Goal: Navigation & Orientation: Find specific page/section

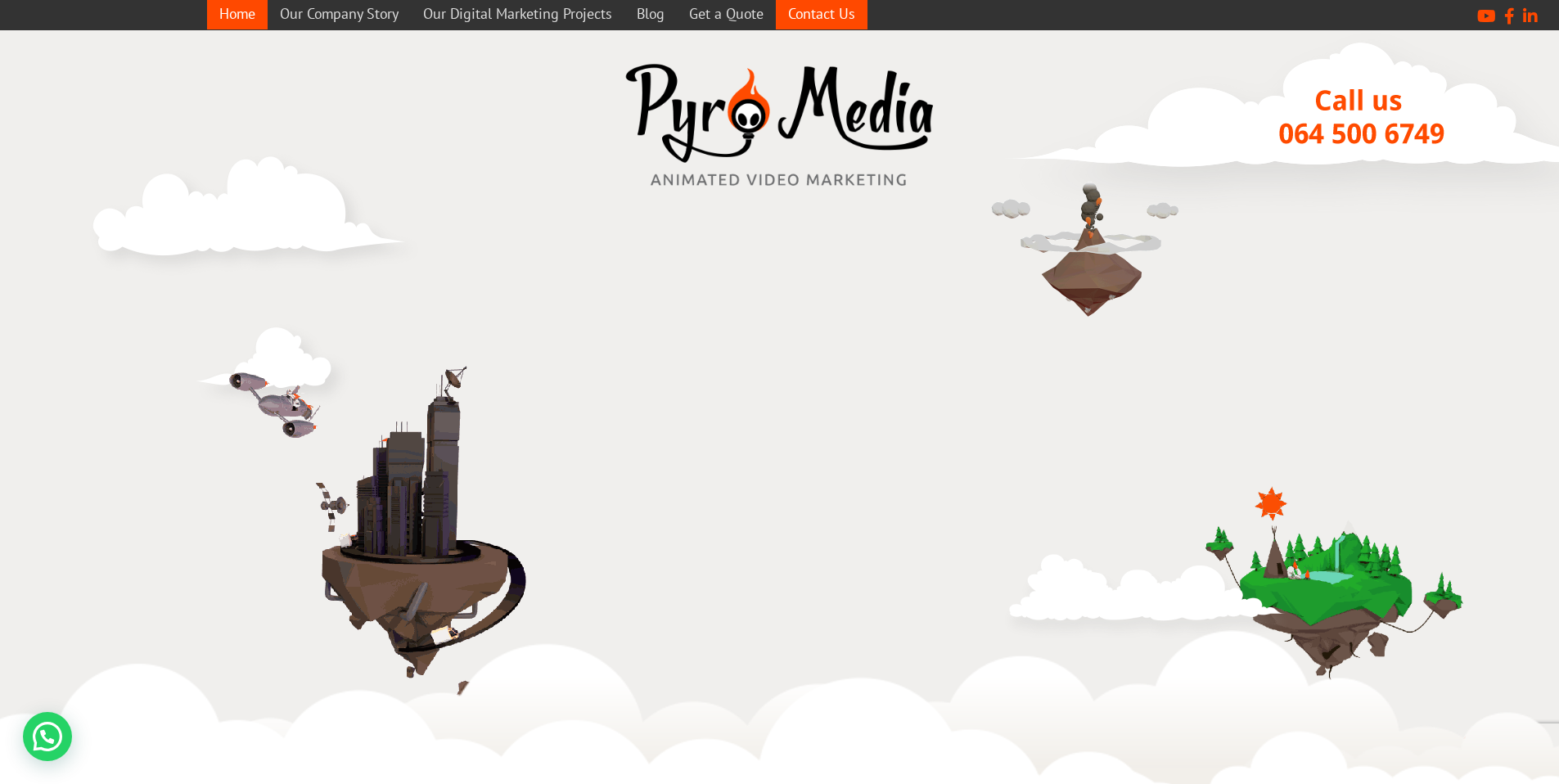
click at [837, 5] on link "Contact Us" at bounding box center [821, 13] width 91 height 32
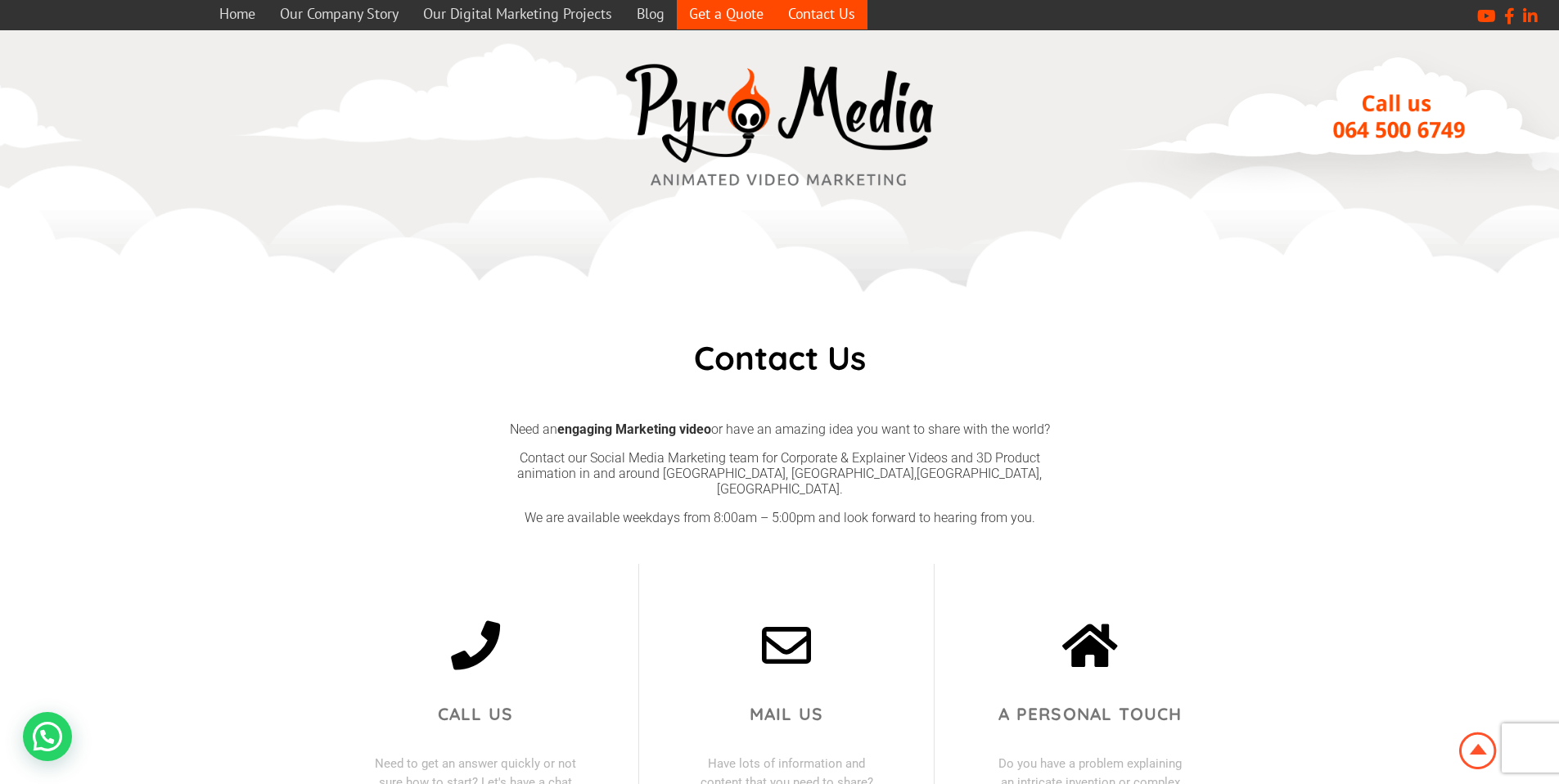
click at [697, 10] on link "Get a Quote" at bounding box center [725, 13] width 99 height 32
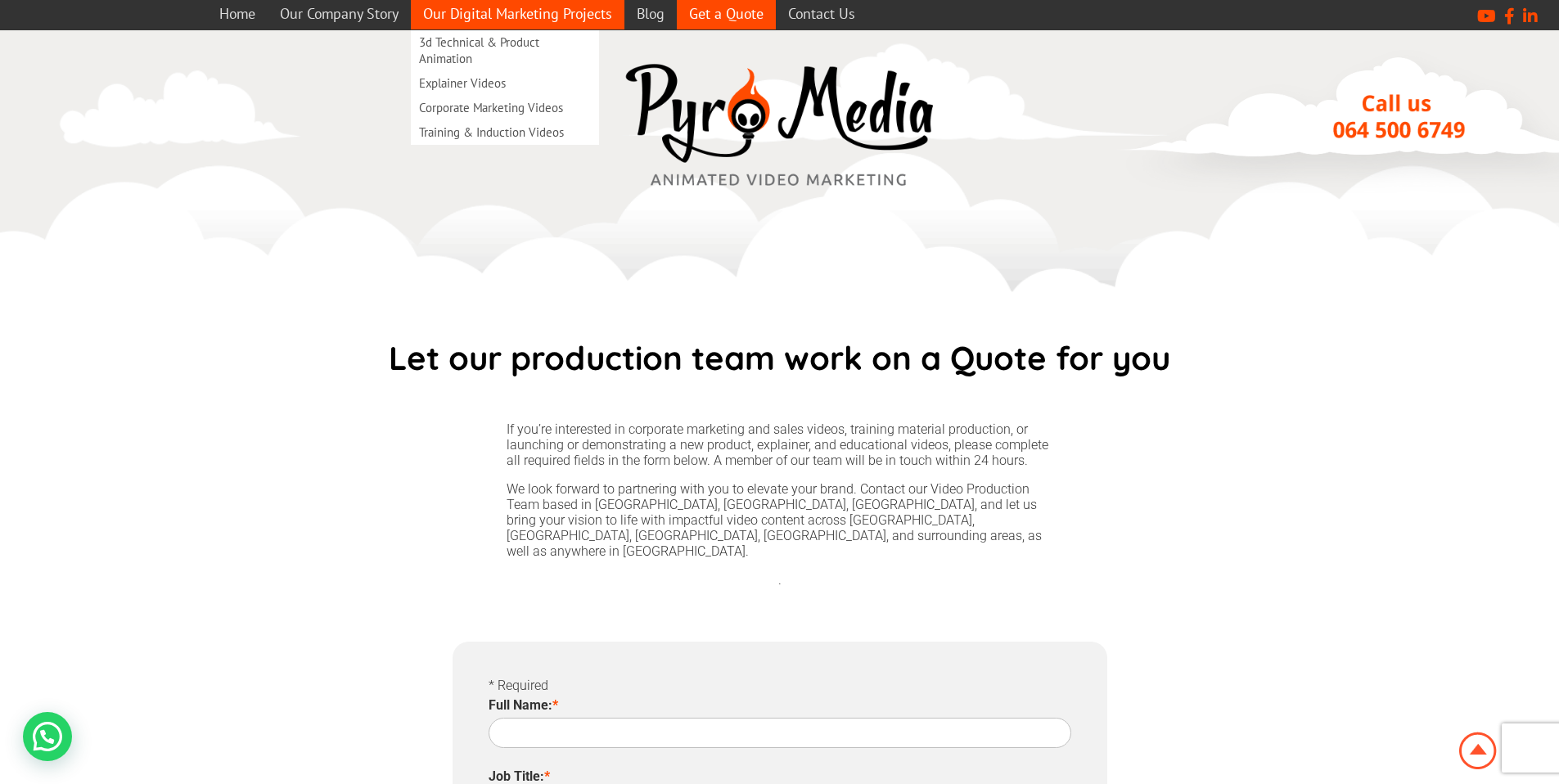
click at [586, 21] on link "Our Digital Marketing Projects" at bounding box center [518, 13] width 214 height 32
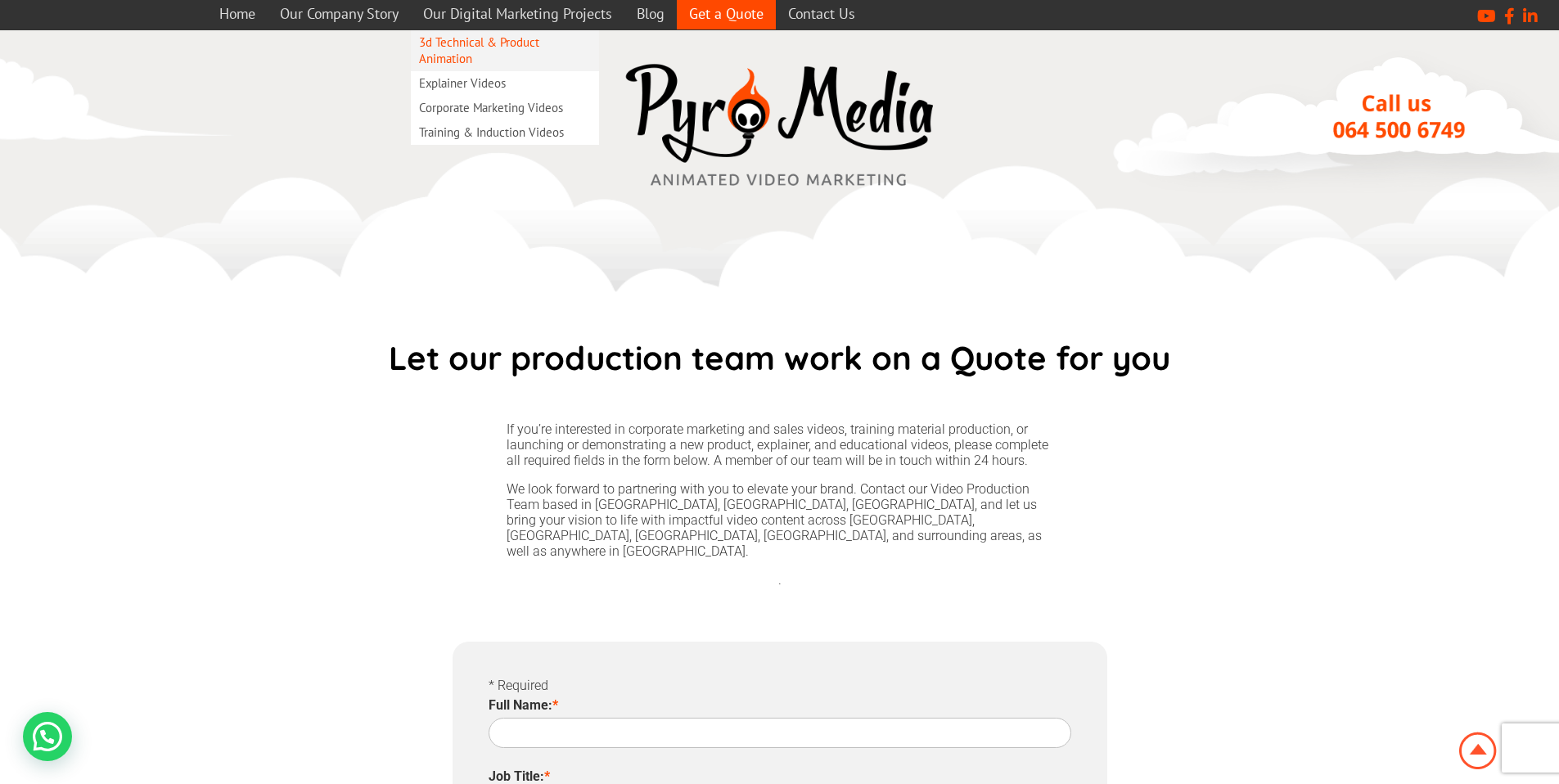
click at [482, 50] on link "3d Technical & Product Animation" at bounding box center [505, 50] width 188 height 41
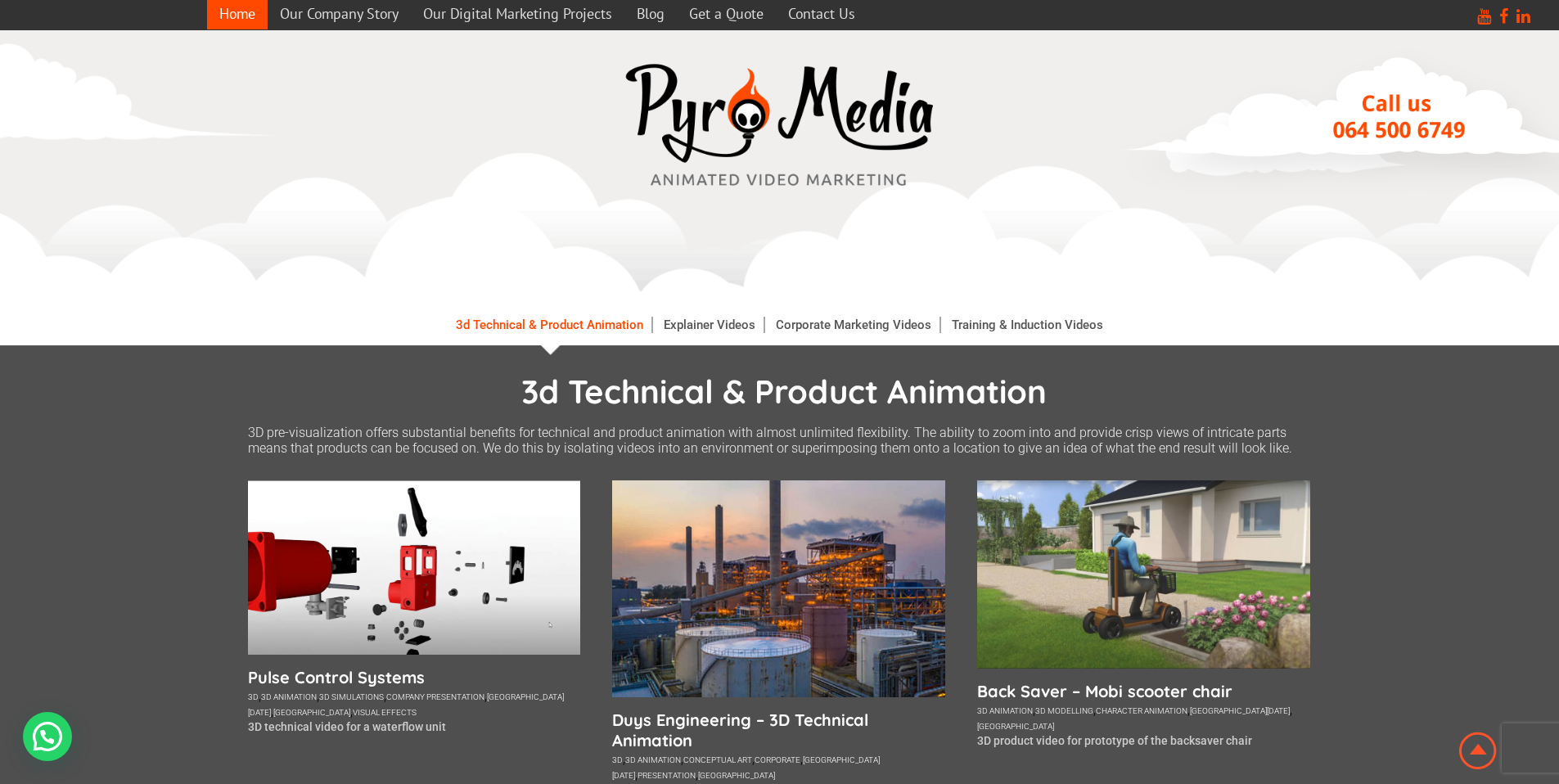
click at [232, 26] on link "Home" at bounding box center [237, 13] width 61 height 32
